Goal: Complete application form

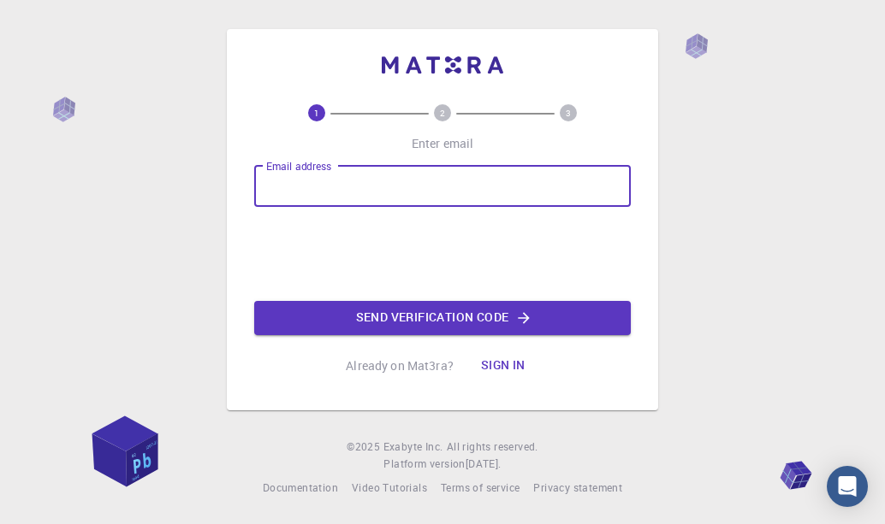
click at [341, 183] on input "Email address" at bounding box center [442, 186] width 376 height 41
type input "[EMAIL_ADDRESS][DOMAIN_NAME]"
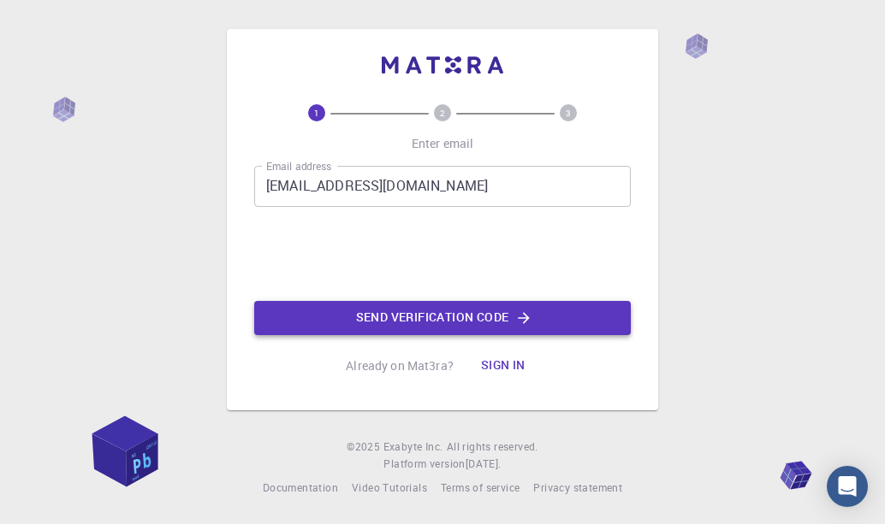
click at [398, 315] on button "Send verification code" at bounding box center [442, 318] width 376 height 34
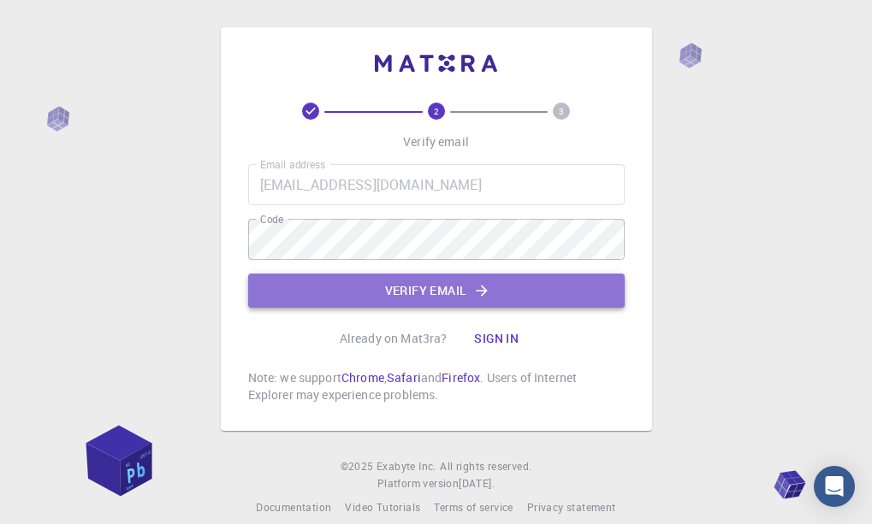
click at [341, 301] on button "Verify email" at bounding box center [436, 291] width 376 height 34
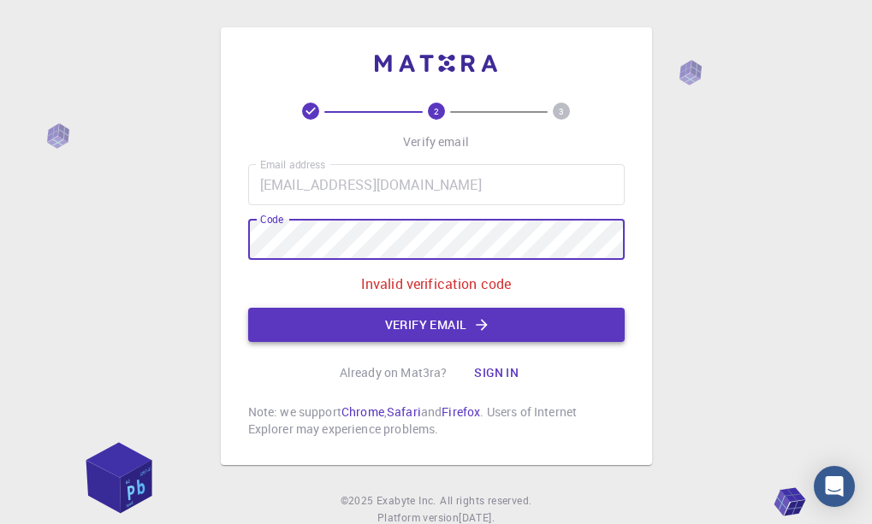
click at [358, 317] on button "Verify email" at bounding box center [436, 325] width 376 height 34
click at [470, 316] on button "Verify email" at bounding box center [436, 325] width 376 height 34
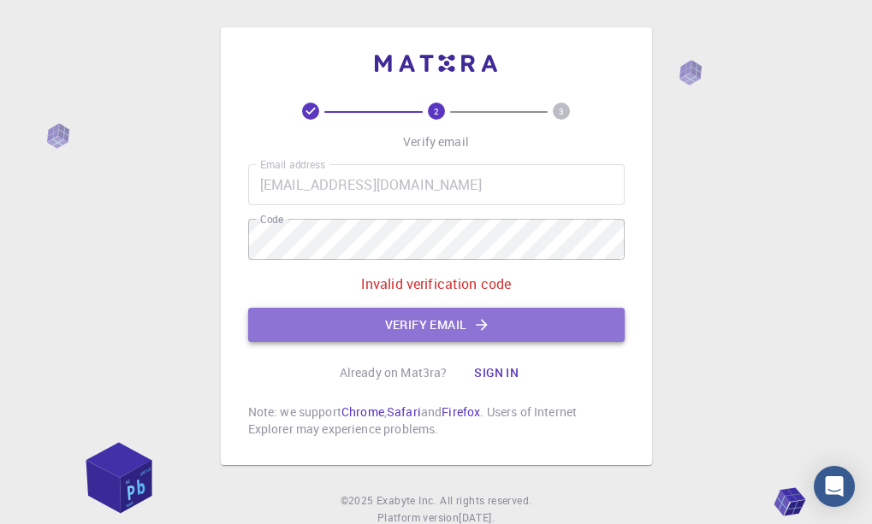
click at [442, 321] on button "Verify email" at bounding box center [436, 325] width 376 height 34
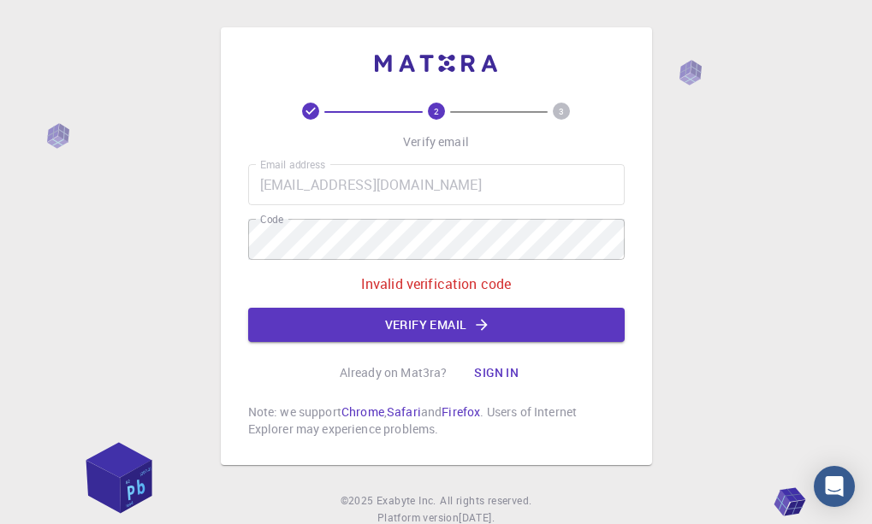
click at [406, 213] on div "Email address [EMAIL_ADDRESS][DOMAIN_NAME] Email address Code Code Invalid veri…" at bounding box center [436, 253] width 376 height 178
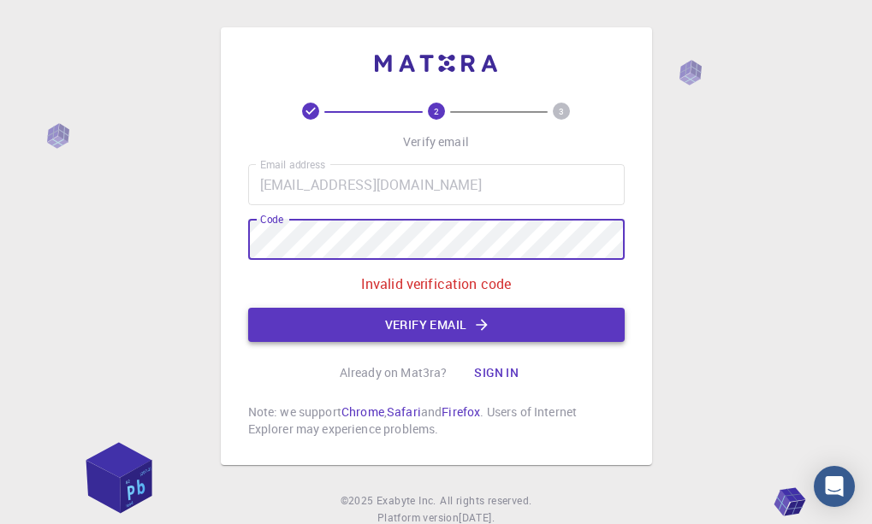
click at [300, 336] on button "Verify email" at bounding box center [436, 325] width 376 height 34
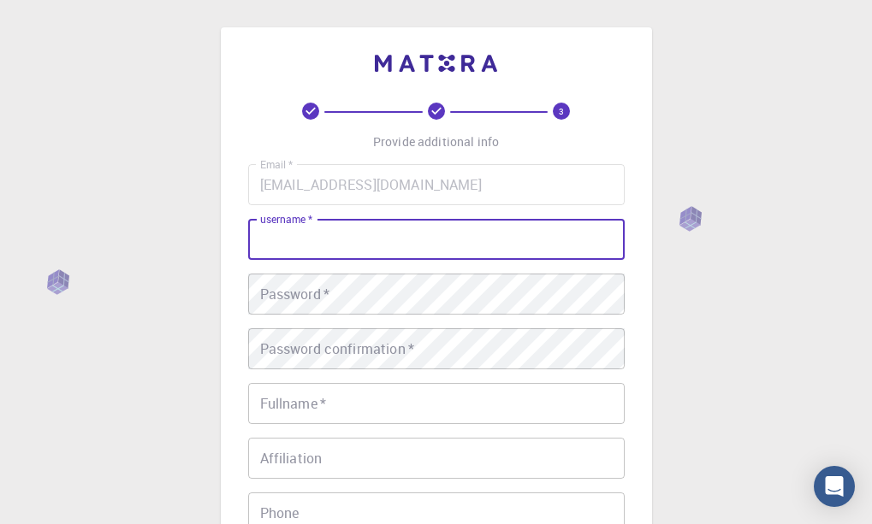
click at [349, 249] on input "username   *" at bounding box center [436, 239] width 376 height 41
type input "cletty"
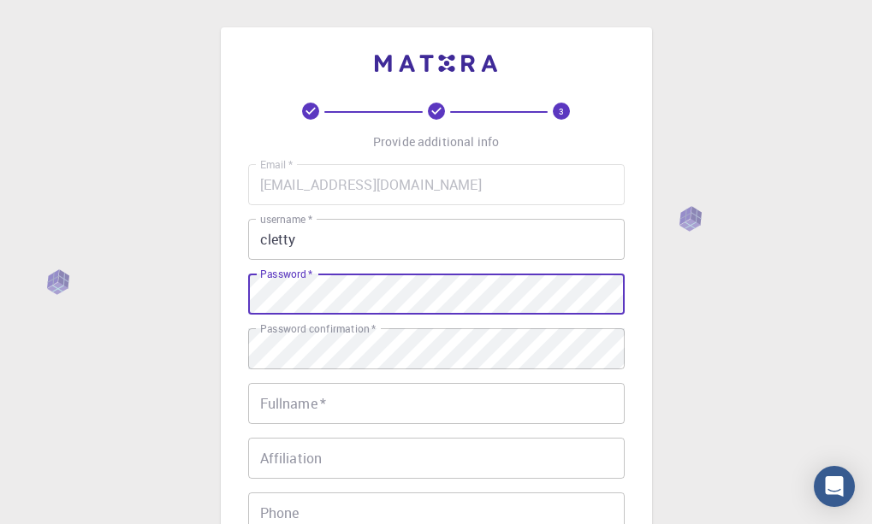
click at [228, 309] on div "3 Provide additional info Email   * [EMAIL_ADDRESS][DOMAIN_NAME] Email   * user…" at bounding box center [436, 392] width 431 height 731
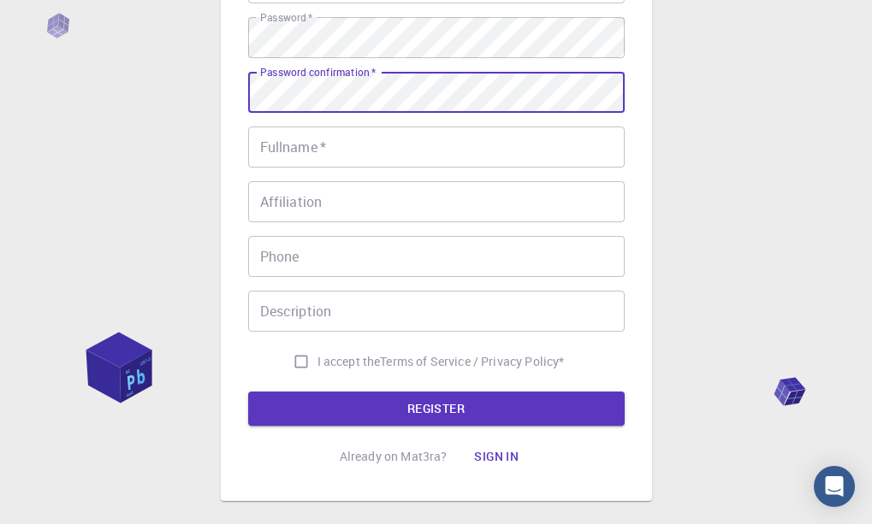
scroll to position [171, 0]
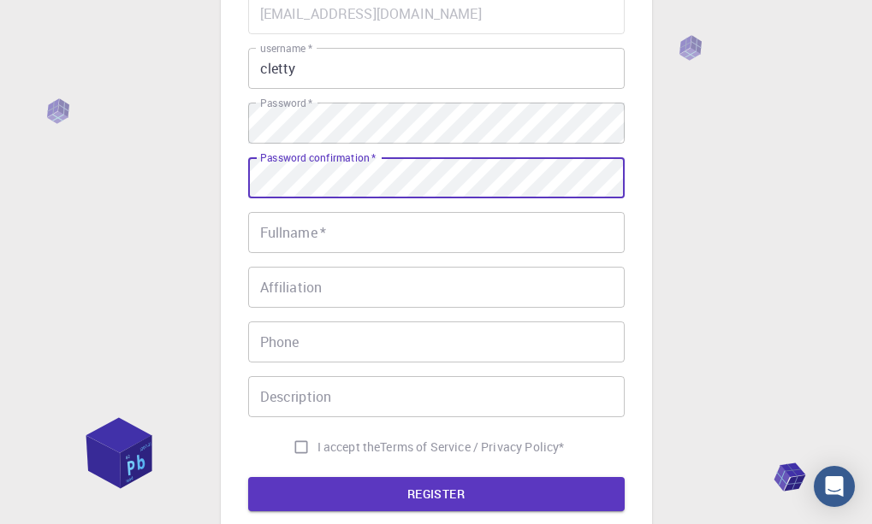
click at [378, 239] on input "Fullname   *" at bounding box center [436, 232] width 376 height 41
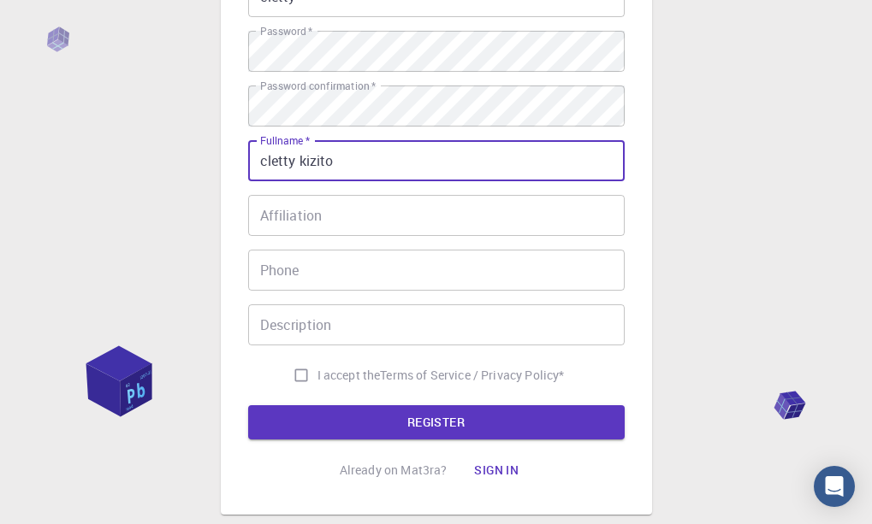
scroll to position [257, 0]
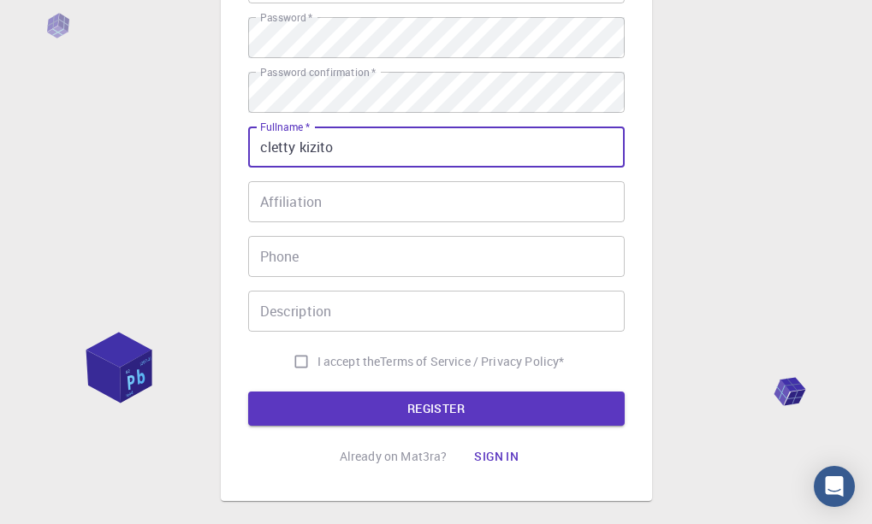
type input "cletty kizito"
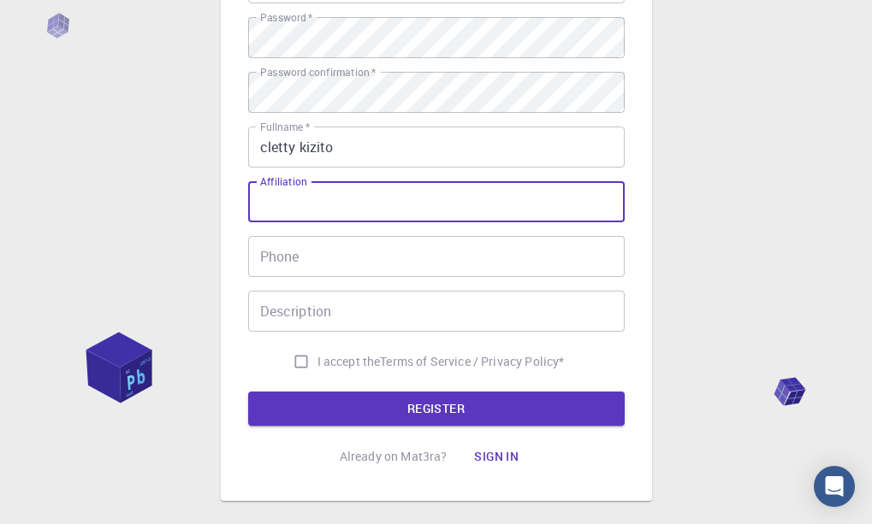
click at [345, 196] on input "Affiliation" at bounding box center [436, 201] width 376 height 41
type input "none"
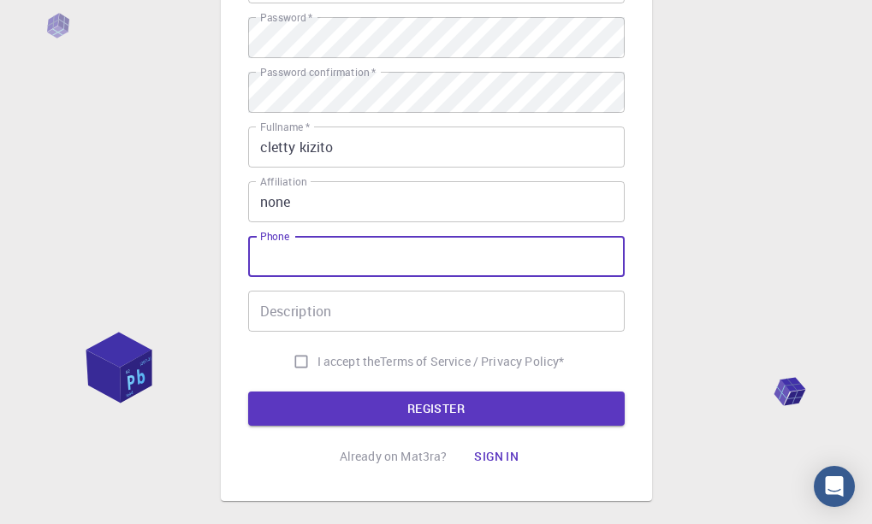
click at [336, 260] on input "Phone" at bounding box center [436, 256] width 376 height 41
type input "0540992764"
click at [430, 313] on input "Description" at bounding box center [436, 311] width 376 height 41
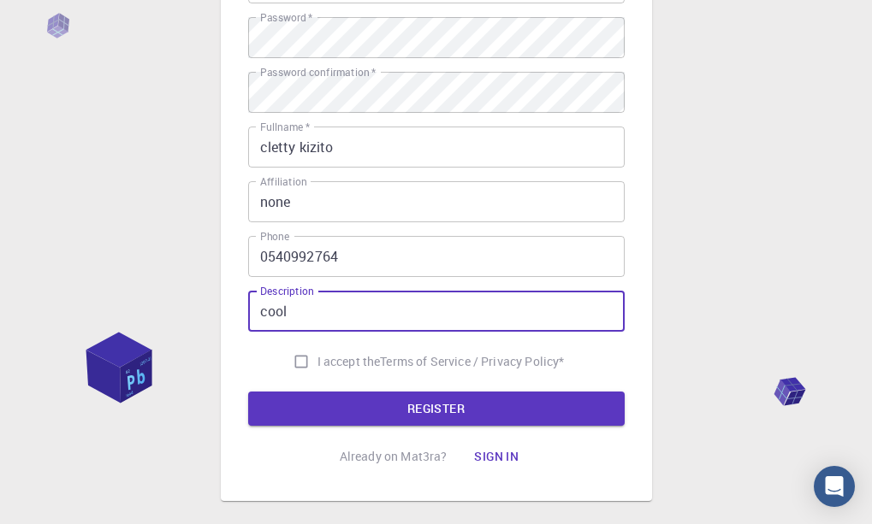
type input "cool"
click at [293, 362] on input "I accept the Terms of Service / Privacy Policy *" at bounding box center [301, 362] width 33 height 33
checkbox input "true"
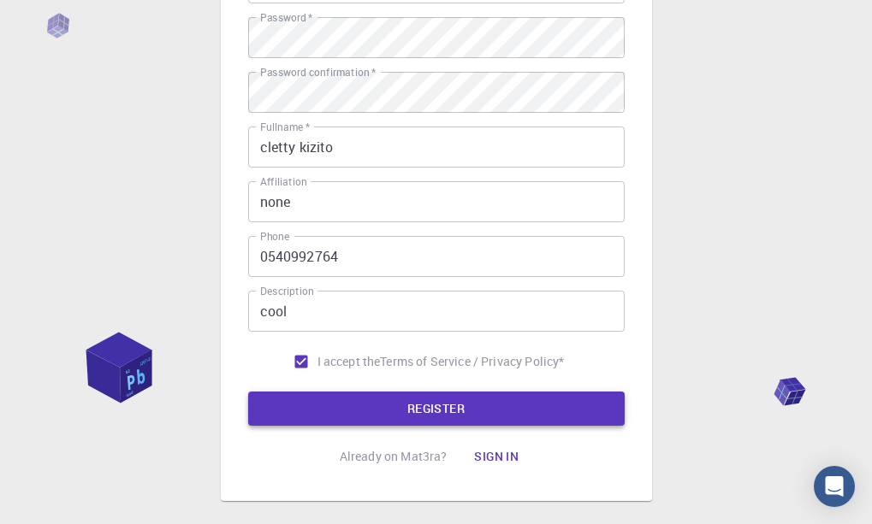
click at [348, 421] on button "REGISTER" at bounding box center [436, 409] width 376 height 34
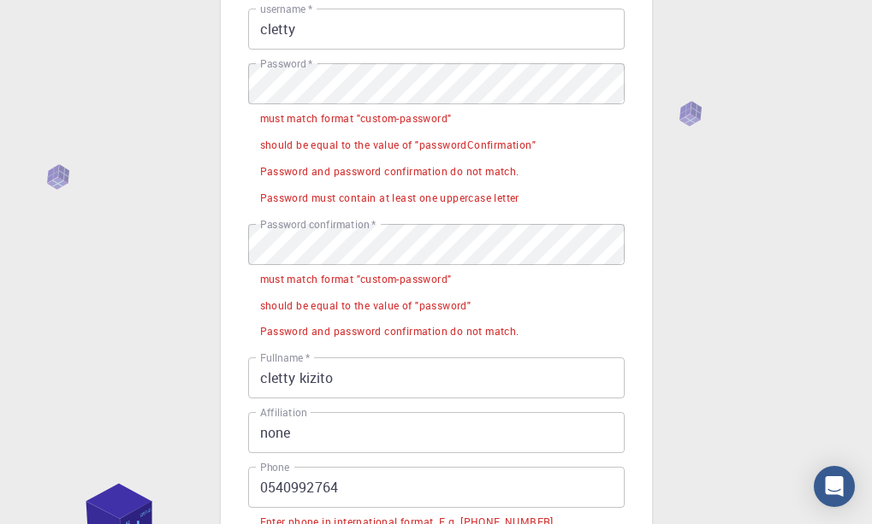
scroll to position [0, 0]
